Goal: Task Accomplishment & Management: Complete application form

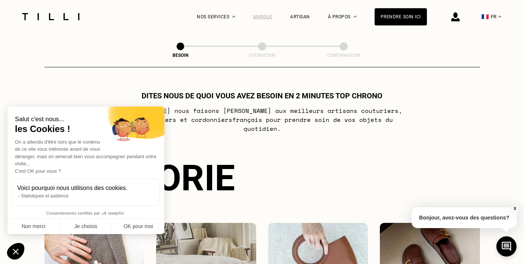
click at [268, 15] on div "Marque" at bounding box center [262, 16] width 19 height 5
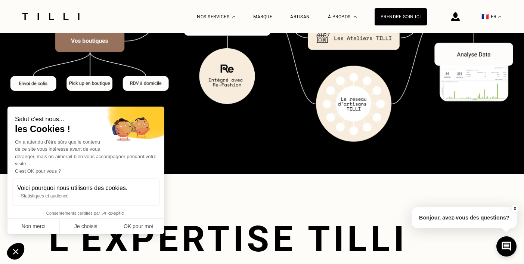
scroll to position [1225, 0]
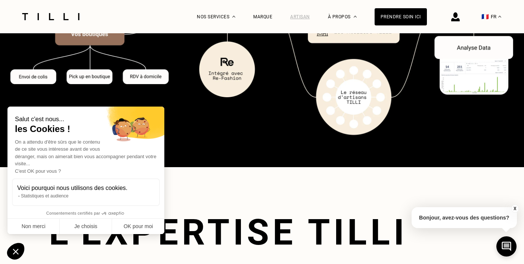
click at [303, 15] on div "Artisan" at bounding box center [300, 16] width 20 height 5
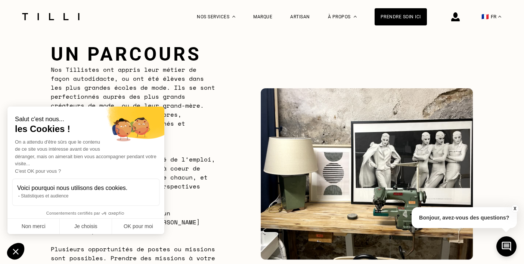
scroll to position [422, 0]
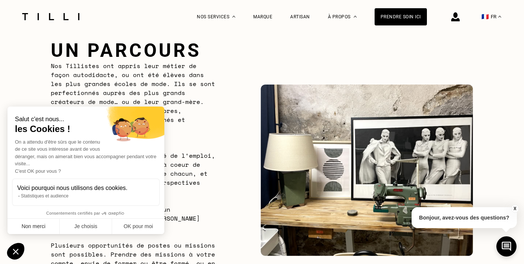
click at [49, 227] on button "Non merci" at bounding box center [33, 226] width 52 height 16
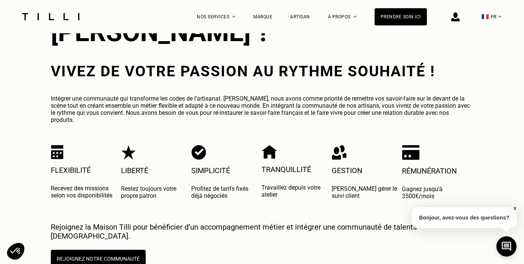
scroll to position [1335, 0]
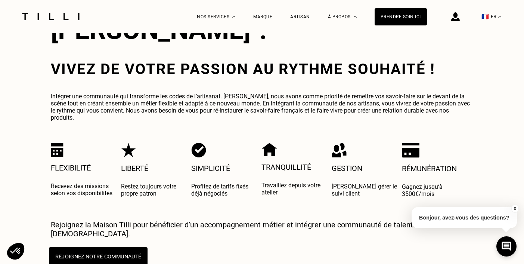
click at [78, 247] on button "Rejoignez notre communauté" at bounding box center [98, 256] width 99 height 19
select select "FR"
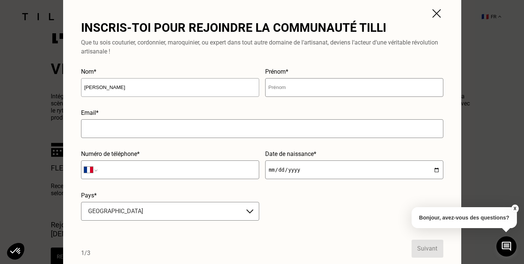
type input "[PERSON_NAME]"
type input "Lea"
click at [202, 134] on input "text" at bounding box center [262, 128] width 362 height 19
type input "[EMAIL_ADDRESS][DOMAIN_NAME]"
type input "07 82 04 64 10"
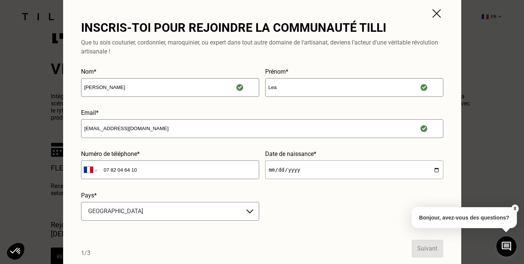
click at [298, 171] on input "date" at bounding box center [354, 169] width 178 height 19
type input "[DATE]"
click at [283, 170] on input "[DATE]" at bounding box center [354, 169] width 178 height 19
click at [280, 170] on input "[DATE]" at bounding box center [354, 169] width 178 height 19
click at [292, 172] on input "[DATE]" at bounding box center [354, 169] width 178 height 19
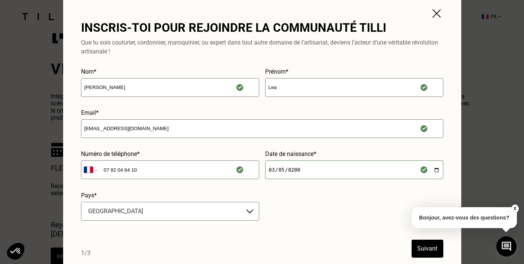
type input "[DATE]"
click at [338, 197] on form "Nom* [PERSON_NAME] Prénom* Lea Email* [EMAIL_ADDRESS][DOMAIN_NAME] Numéro de té…" at bounding box center [262, 162] width 362 height 189
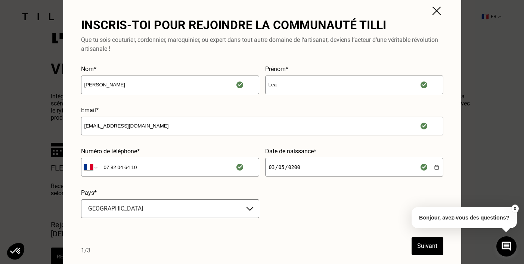
scroll to position [3, 0]
click at [422, 246] on button "Suivant" at bounding box center [427, 246] width 32 height 18
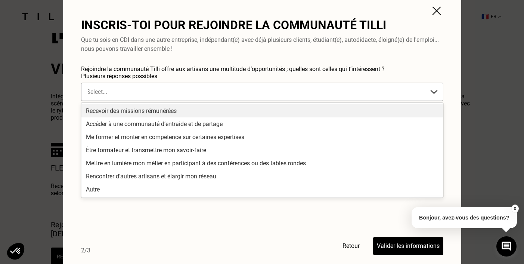
click at [292, 94] on div at bounding box center [255, 91] width 336 height 9
click at [275, 109] on div "Recevoir des missions rémunérées" at bounding box center [261, 110] width 361 height 13
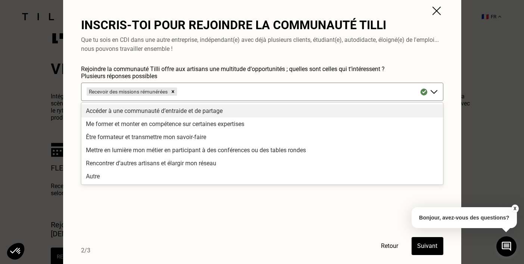
click at [275, 109] on div "Accéder à une communauté d’entraide et de partage" at bounding box center [261, 110] width 361 height 13
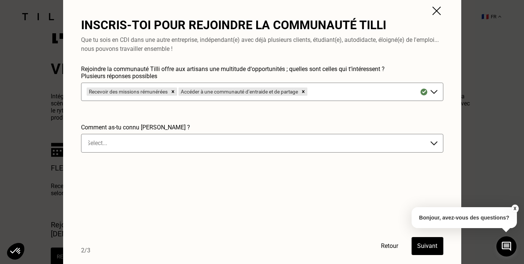
click at [268, 208] on form "Rejoindre la communauté Tilli offre aux artisans une multitude d‘opportunités ;…" at bounding box center [262, 159] width 362 height 189
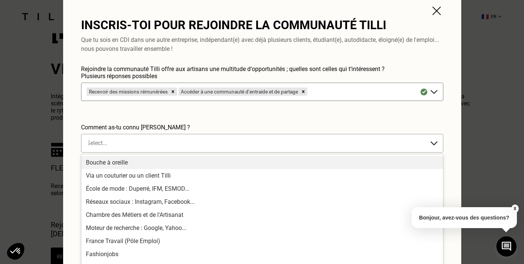
click at [273, 140] on div at bounding box center [255, 143] width 336 height 9
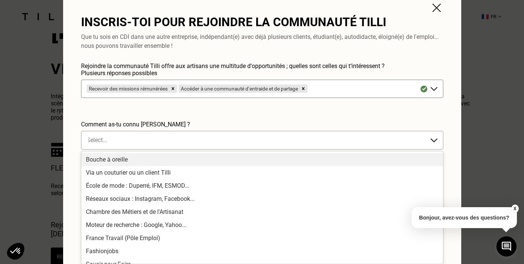
scroll to position [3, 0]
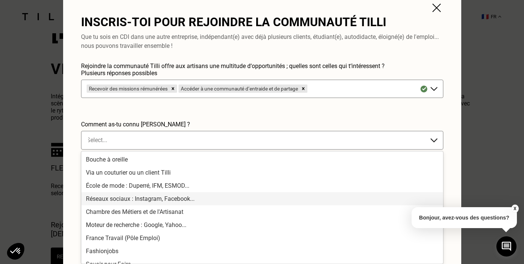
click at [215, 197] on div "Réseaux sociaux : Instagram, Facebook..." at bounding box center [261, 198] width 361 height 13
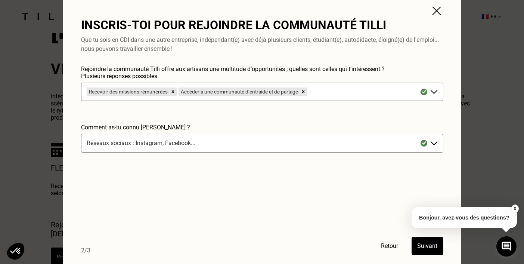
click at [425, 243] on button "Suivant" at bounding box center [427, 246] width 32 height 18
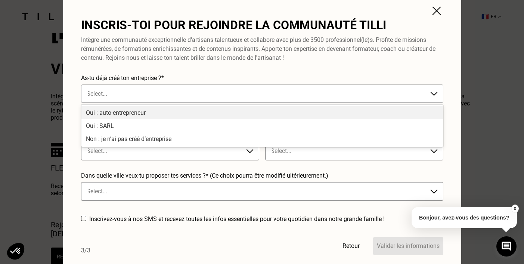
click at [297, 92] on div at bounding box center [255, 93] width 336 height 9
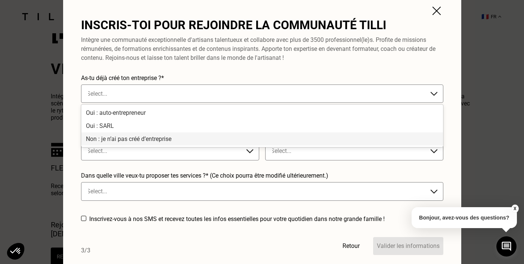
click at [290, 136] on div "Non : je n’ai pas créé d’entreprise" at bounding box center [261, 138] width 361 height 13
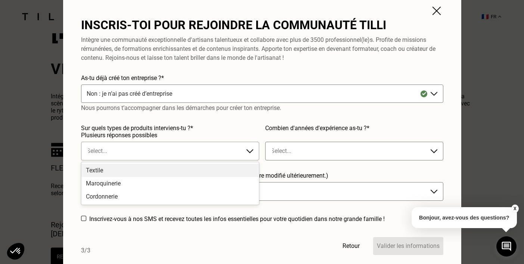
click at [249, 150] on img at bounding box center [249, 150] width 9 height 9
click at [236, 165] on div "Textile" at bounding box center [169, 170] width 177 height 13
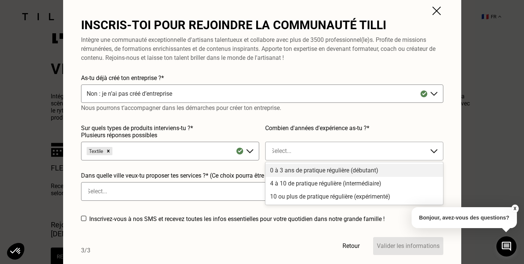
click at [311, 151] on div at bounding box center [347, 150] width 152 height 9
click at [303, 170] on div "0 à 3 ans de pratique régulière (débutant)" at bounding box center [353, 170] width 177 height 13
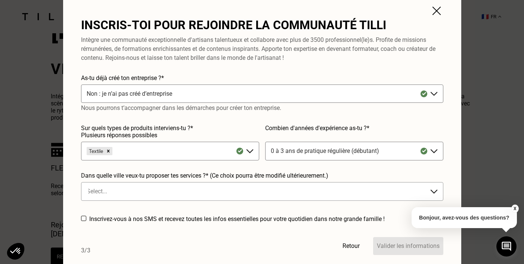
scroll to position [3, 0]
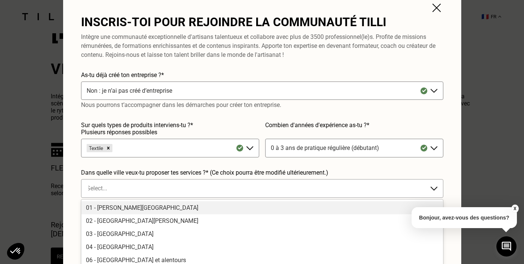
click at [270, 190] on div at bounding box center [255, 188] width 336 height 9
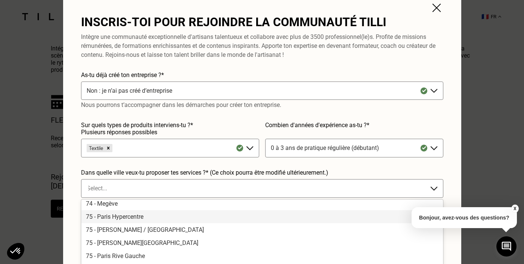
scroll to position [1532, 0]
click at [267, 212] on div "75 - Paris Hypercentre" at bounding box center [261, 217] width 361 height 13
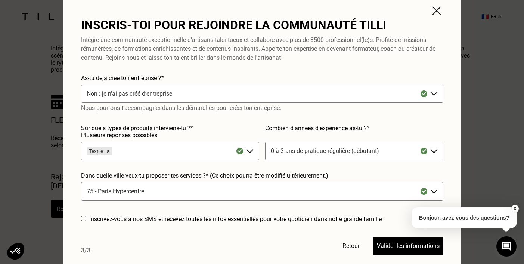
click at [383, 239] on button "Valider les informations" at bounding box center [408, 246] width 70 height 18
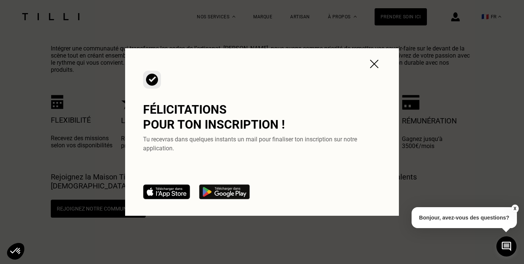
click at [373, 62] on img at bounding box center [373, 63] width 13 height 13
